Goal: Information Seeking & Learning: Check status

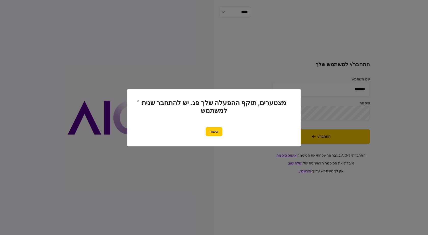
click at [218, 132] on button "אישור" at bounding box center [214, 131] width 17 height 9
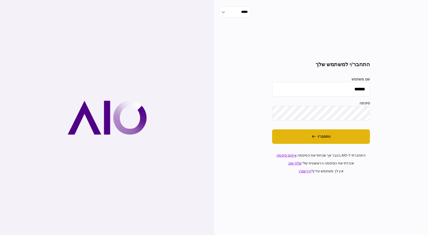
click at [309, 143] on button "התחבר/י" at bounding box center [321, 136] width 98 height 15
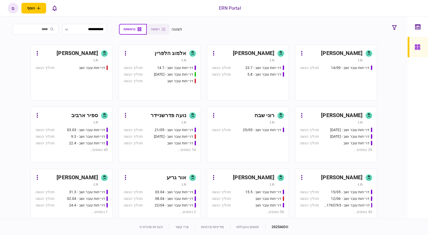
click at [88, 116] on div "ספיר ארביב" at bounding box center [84, 116] width 27 height 8
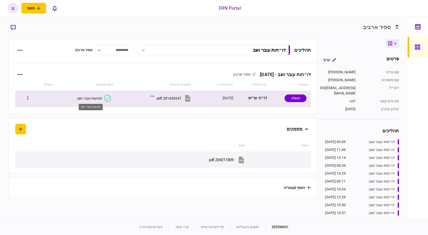
click at [92, 98] on div "תנועות עובר ושב" at bounding box center [89, 98] width 25 height 4
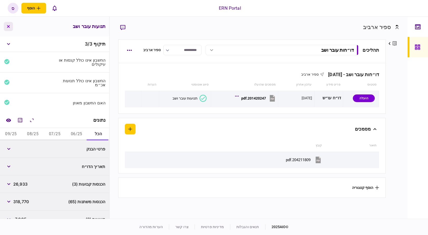
click at [8, 25] on icon "button" at bounding box center [8, 26] width 3 height 3
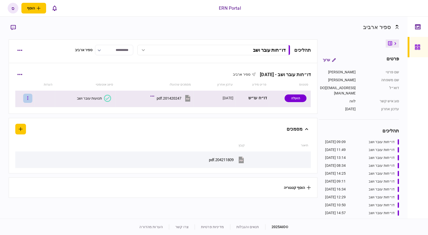
click at [31, 101] on button "button" at bounding box center [27, 98] width 9 height 9
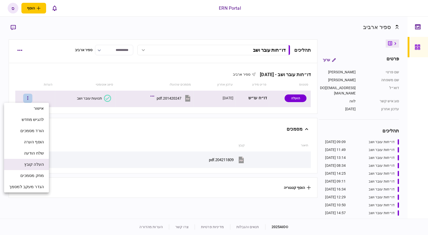
click at [36, 163] on span "העלה קובץ" at bounding box center [34, 165] width 20 height 6
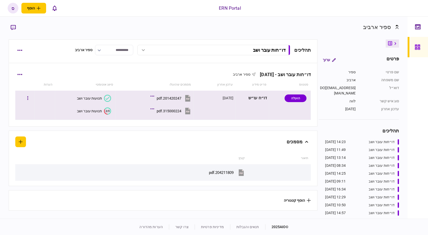
click at [167, 108] on button "315000224.pdf" at bounding box center [172, 110] width 40 height 11
click at [92, 112] on div "תנועות עובר ושב" at bounding box center [89, 111] width 25 height 4
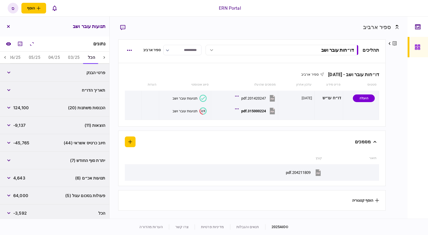
scroll to position [80, 0]
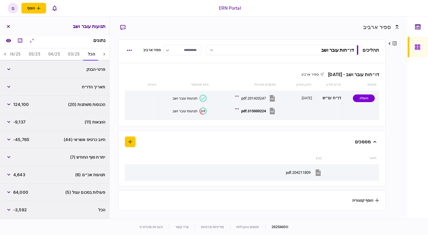
click at [66, 175] on div "תנועות אכ״ם (6) 4,643" at bounding box center [54, 175] width 109 height 18
click at [12, 176] on button "button" at bounding box center [8, 174] width 9 height 9
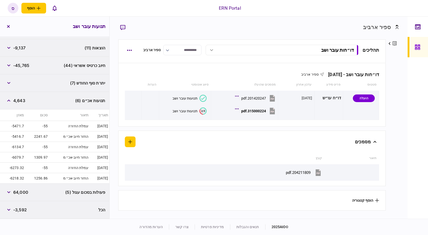
scroll to position [128, 0]
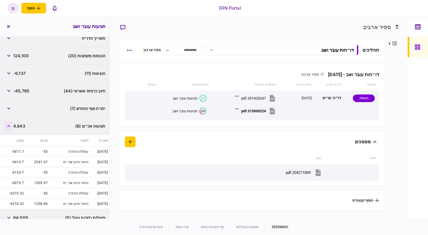
click at [11, 127] on button "button" at bounding box center [8, 126] width 9 height 9
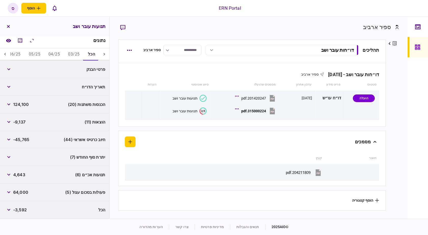
scroll to position [3, 0]
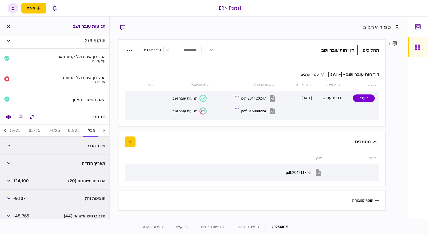
click at [47, 127] on button "04/25" at bounding box center [54, 131] width 20 height 12
click at [38, 128] on button "05/25" at bounding box center [35, 131] width 20 height 12
click at [17, 128] on button "06/25" at bounding box center [15, 131] width 20 height 12
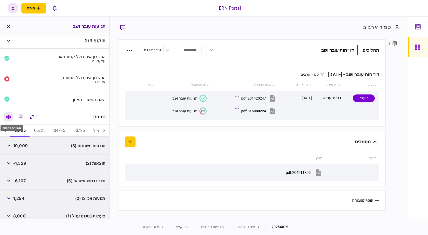
click at [10, 119] on button "השוואה למסמך" at bounding box center [8, 116] width 9 height 9
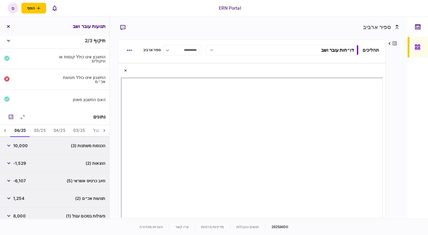
click at [392, 105] on div "פרטים ערוך שם פרטי ספיר שם משפחה ארביב דוא״ל sapirar@ern.co.il סוג איש קשר לווה…" at bounding box center [392, 128] width 13 height 178
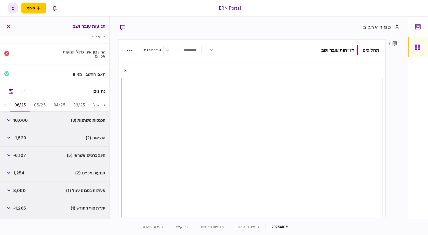
click at [30, 78] on div "האם החשבון מאוזן" at bounding box center [54, 73] width 109 height 19
click at [12, 91] on icon "מחשבון" at bounding box center [11, 91] width 6 height 6
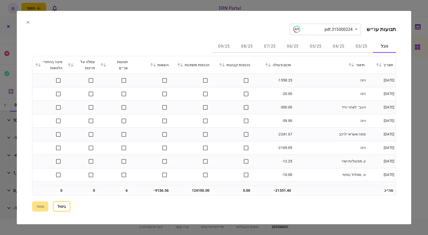
click at [290, 46] on button "06/25" at bounding box center [292, 47] width 23 height 12
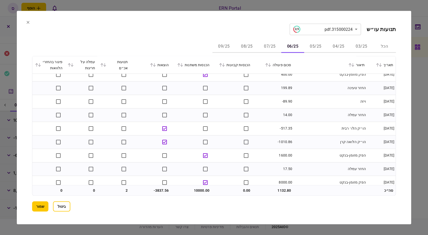
scroll to position [146, 0]
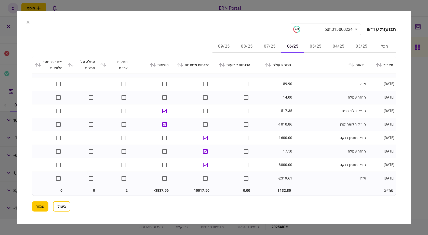
click at [265, 49] on button "07/25" at bounding box center [269, 47] width 23 height 12
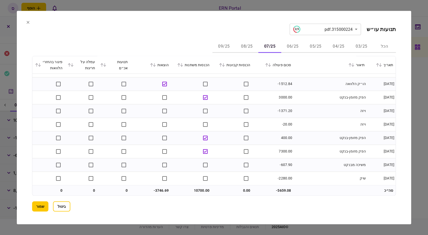
scroll to position [105, 0]
click at [247, 47] on button "08/25" at bounding box center [246, 47] width 23 height 12
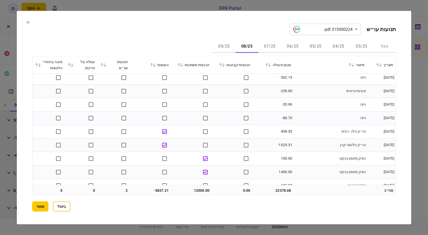
scroll to position [227, 0]
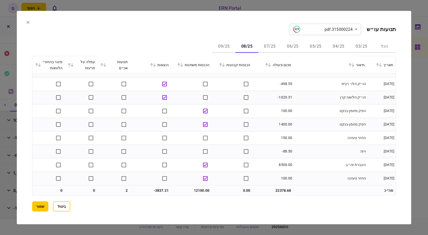
click at [229, 52] on button "09/25" at bounding box center [224, 47] width 23 height 12
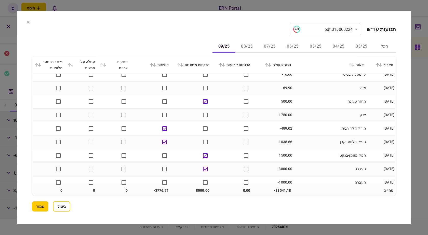
scroll to position [132, 0]
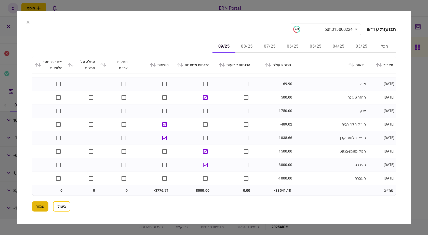
click at [39, 206] on button "שמור" at bounding box center [40, 207] width 16 height 10
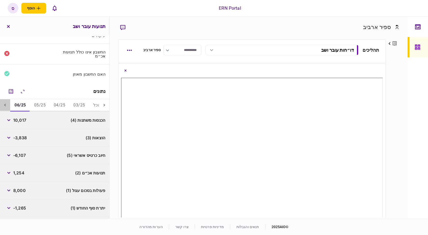
click at [8, 106] on icon at bounding box center [5, 105] width 5 height 5
click at [395, 121] on div "פרטים ערוך שם פרטי ספיר שם משפחה ארביב דוא״ל sapirar@ern.co.il סוג איש קשר לווה…" at bounding box center [392, 128] width 13 height 178
click at [23, 119] on span "10,017" at bounding box center [19, 120] width 13 height 6
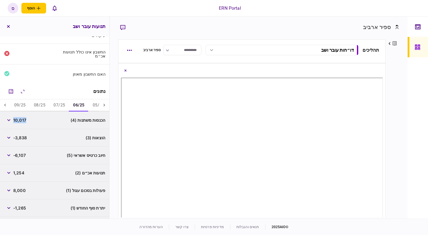
click at [23, 119] on span "10,017" at bounding box center [19, 120] width 13 height 6
copy span "10,017"
click at [36, 132] on div "הוצאות (3) -3,838" at bounding box center [54, 138] width 109 height 18
click at [22, 139] on span "-3,838" at bounding box center [20, 138] width 14 height 6
click at [22, 138] on span "-3,838" at bounding box center [20, 138] width 14 height 6
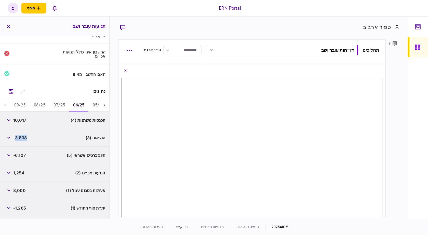
copy span "3,838"
click at [23, 160] on div "חיוב כרטיס אשראי (5) -6,107" at bounding box center [54, 156] width 109 height 18
click at [22, 211] on span "-1,265" at bounding box center [19, 208] width 13 height 6
copy span "1,265"
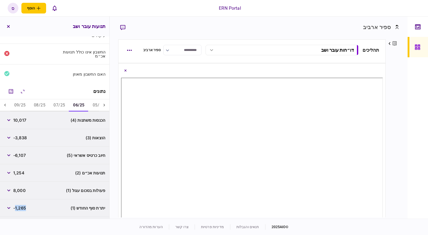
click at [43, 87] on div "נתונים" at bounding box center [54, 92] width 109 height 16
click at [56, 105] on button "07/25" at bounding box center [59, 105] width 20 height 12
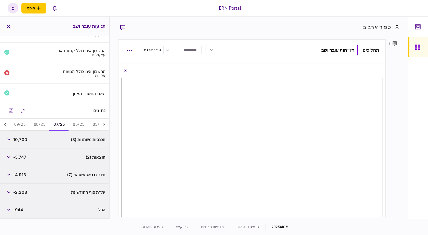
click at [25, 140] on span "10,700" at bounding box center [20, 140] width 14 height 6
copy span "10,700"
click at [29, 148] on div "הכנסות משתנות (3) 10,700" at bounding box center [54, 140] width 109 height 18
click at [23, 156] on span "-3,747" at bounding box center [19, 157] width 13 height 6
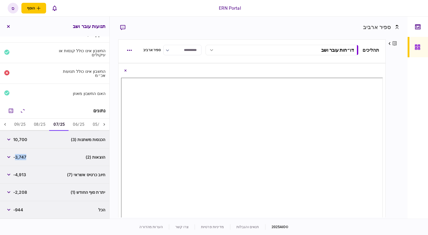
click at [23, 156] on span "-3,747" at bounding box center [19, 157] width 13 height 6
copy span "3,747"
click at [40, 176] on div "חיוב כרטיס אשראי (7) -4,913" at bounding box center [54, 175] width 109 height 18
click at [23, 193] on span "-2,208" at bounding box center [20, 192] width 14 height 6
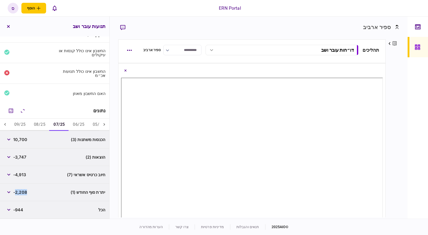
copy span "2,208"
click at [43, 155] on div "הוצאות (2) -3,747" at bounding box center [54, 158] width 109 height 18
click at [75, 125] on button "06/25" at bounding box center [79, 125] width 20 height 12
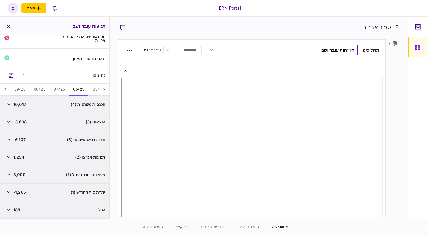
click at [394, 122] on div "פרטים ערוך שם פרטי ספיר שם משפחה ארביב דוא״ל sapirar@ern.co.il סוג איש קשר לווה…" at bounding box center [392, 128] width 13 height 178
click at [39, 93] on button "08/25" at bounding box center [40, 90] width 20 height 12
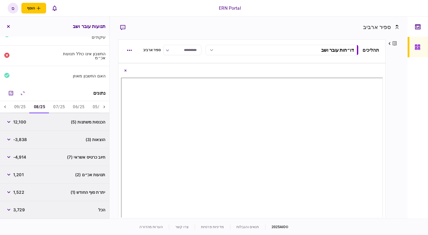
click at [21, 124] on span "12,100" at bounding box center [19, 122] width 13 height 6
copy span "12,100"
click at [16, 135] on div "הוצאות (3) -3,838" at bounding box center [54, 140] width 109 height 18
click at [22, 142] on span "-3,838" at bounding box center [20, 140] width 14 height 6
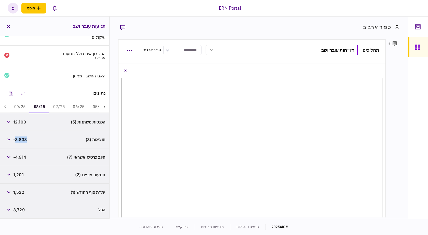
click at [22, 142] on span "-3,838" at bounding box center [20, 140] width 14 height 6
copy span "3,838"
click at [41, 178] on div "תנועות אכ״ם (2) 1,201" at bounding box center [54, 175] width 109 height 18
click at [21, 191] on span "1,522" at bounding box center [18, 192] width 11 height 6
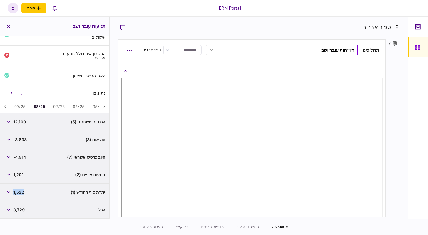
copy span "1,522"
click at [35, 85] on div "האם החשבון מאוזן" at bounding box center [54, 75] width 109 height 19
click at [21, 110] on button "09/25" at bounding box center [20, 107] width 20 height 12
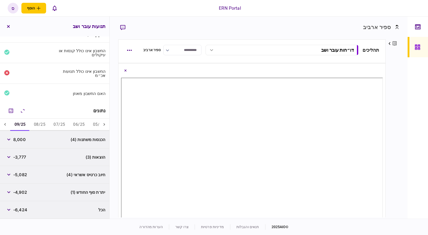
scroll to position [9, 0]
click at [22, 141] on span "8,000" at bounding box center [19, 140] width 12 height 6
copy span "8,000"
drag, startPoint x: 399, startPoint y: 153, endPoint x: 367, endPoint y: 153, distance: 31.6
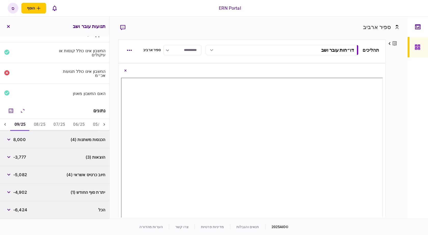
click at [399, 153] on div "פרטים ערוך שם פרטי ספיר שם משפחה ארביב דוא״ל sapirar@ern.co.il סוג איש קשר לווה…" at bounding box center [392, 128] width 13 height 178
click at [18, 156] on span "-3,777" at bounding box center [19, 157] width 13 height 6
click at [393, 130] on div "פרטים ערוך שם פרטי ספיר שם משפחה ארביב דוא״ל sapirar@ern.co.il סוג איש קשר לווה…" at bounding box center [392, 128] width 13 height 178
click at [21, 194] on span "-4,902" at bounding box center [20, 192] width 14 height 6
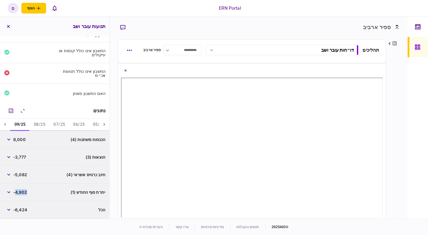
click at [21, 194] on span "-4,902" at bounding box center [20, 192] width 14 height 6
